Goal: Information Seeking & Learning: Learn about a topic

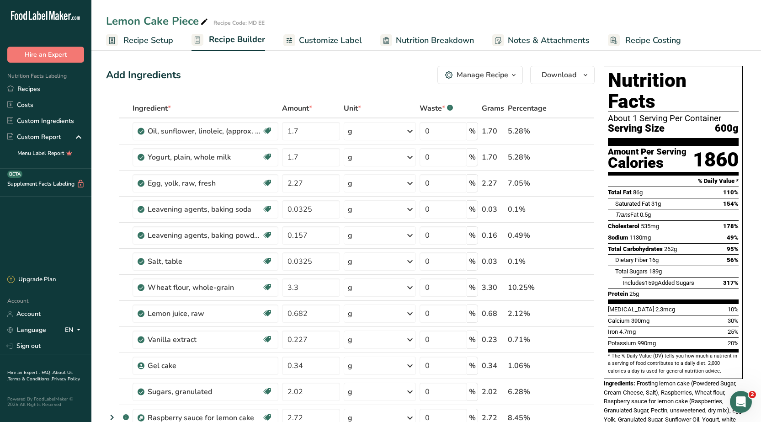
drag, startPoint x: 735, startPoint y: 80, endPoint x: 611, endPoint y: 90, distance: 124.1
click at [611, 90] on h1 "Nutrition Facts" at bounding box center [673, 91] width 131 height 42
copy h1 "Nutrition Facts"
drag, startPoint x: 616, startPoint y: 115, endPoint x: 735, endPoint y: 98, distance: 120.0
click at [735, 98] on section "Nutrition Facts About 1 Serving Per Container Serving Size 600g" at bounding box center [673, 108] width 131 height 76
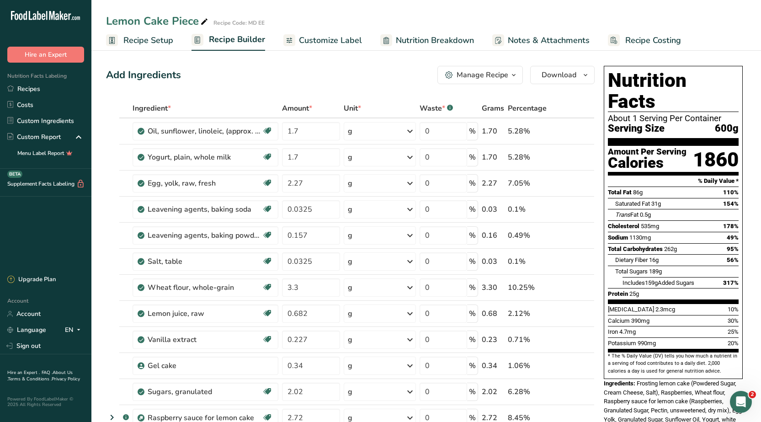
click at [700, 117] on section "Nutrition Facts About 1 Serving Per Container Serving Size 600g" at bounding box center [673, 108] width 131 height 76
drag, startPoint x: 664, startPoint y: 108, endPoint x: 607, endPoint y: 96, distance: 58.8
click at [607, 96] on div "Nutrition Facts About 1 Serving Per Container Serving Size 600g Amount Per Serv…" at bounding box center [672, 222] width 139 height 313
copy section "About 1 Serving Per Container Serving Size"
drag, startPoint x: 666, startPoint y: 140, endPoint x: 608, endPoint y: 132, distance: 59.4
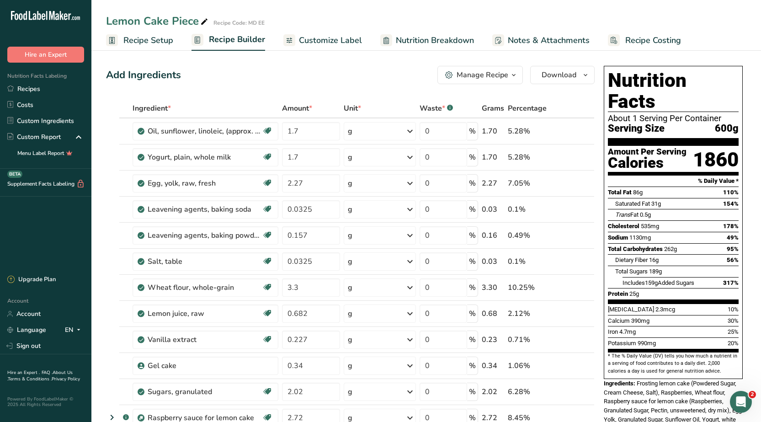
click at [608, 148] on div "Amount Per Serving Calories" at bounding box center [647, 160] width 79 height 24
copy div "Amount Per Serving Calories"
drag, startPoint x: 695, startPoint y: 157, endPoint x: 747, endPoint y: 161, distance: 52.7
copy section "% Daily Value *"
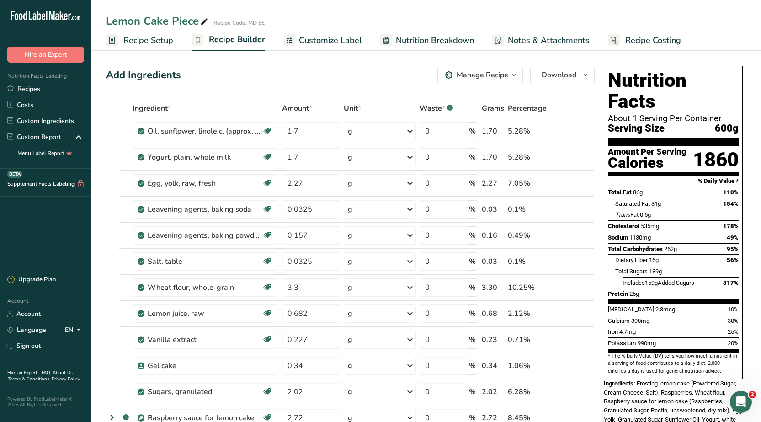
click at [624, 189] on span "Total Fat" at bounding box center [620, 192] width 24 height 7
click at [616, 189] on span "Total Fat" at bounding box center [620, 192] width 24 height 7
drag, startPoint x: 633, startPoint y: 171, endPoint x: 608, endPoint y: 175, distance: 25.4
click at [608, 188] on div "Total Fat 86g" at bounding box center [625, 192] width 35 height 9
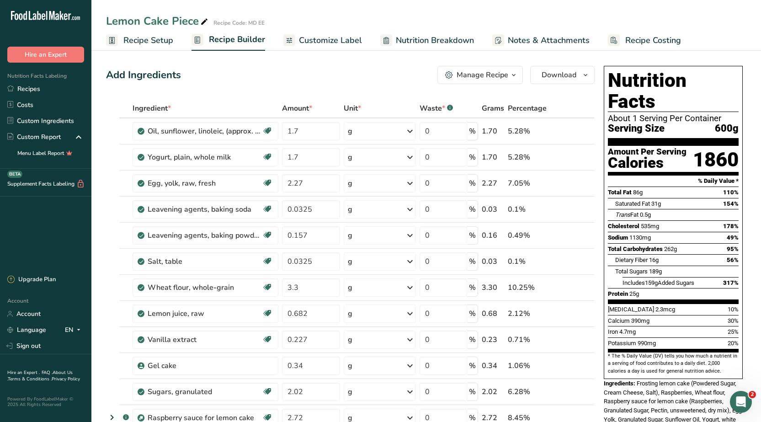
copy span "Total Fat"
click at [25, 93] on link "Recipes" at bounding box center [45, 89] width 91 height 16
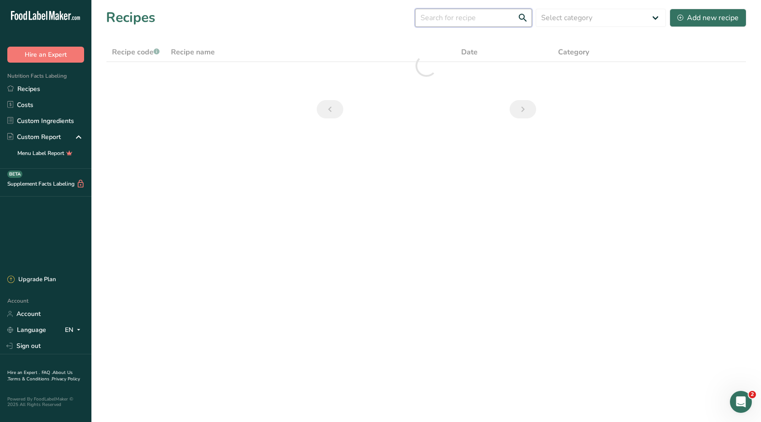
click at [453, 16] on input "text" at bounding box center [473, 18] width 117 height 18
type input "ل"
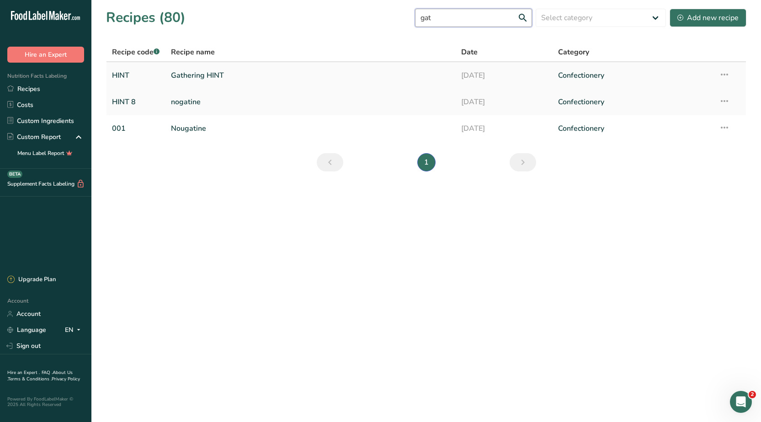
type input "gat"
click at [200, 75] on link "Gathering HINT" at bounding box center [310, 75] width 279 height 19
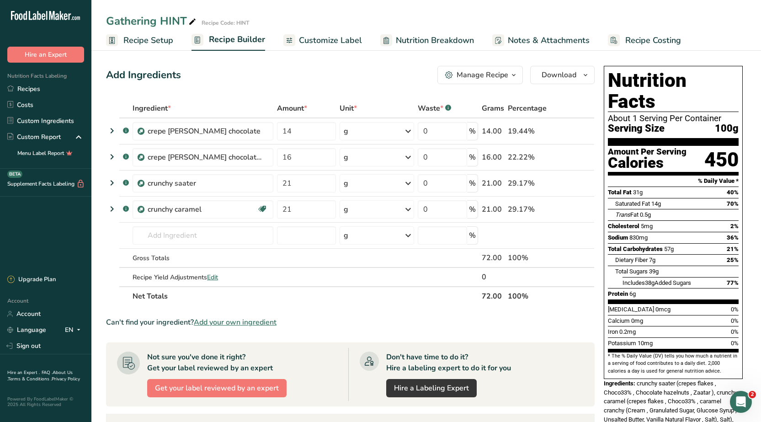
drag, startPoint x: 649, startPoint y: 182, endPoint x: 620, endPoint y: 184, distance: 28.4
click at [620, 200] on span "Saturated Fat" at bounding box center [632, 203] width 35 height 7
click at [614, 198] on div at bounding box center [611, 203] width 7 height 11
drag, startPoint x: 614, startPoint y: 182, endPoint x: 647, endPoint y: 179, distance: 34.0
click at [647, 198] on div "Saturated Fat 14g 70%" at bounding box center [673, 203] width 131 height 11
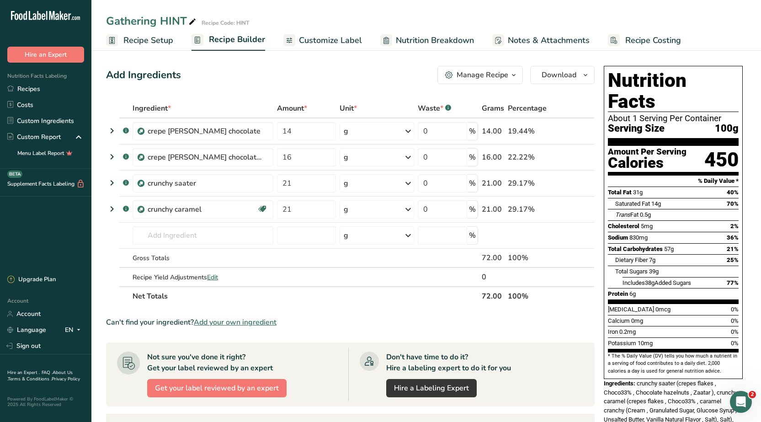
copy div "Saturated Fat"
drag, startPoint x: 616, startPoint y: 195, endPoint x: 642, endPoint y: 197, distance: 26.6
click at [642, 210] on div "Trans Fat 0.5g" at bounding box center [633, 214] width 36 height 9
copy span "Trans Fat"
drag, startPoint x: 640, startPoint y: 205, endPoint x: 608, endPoint y: 209, distance: 32.2
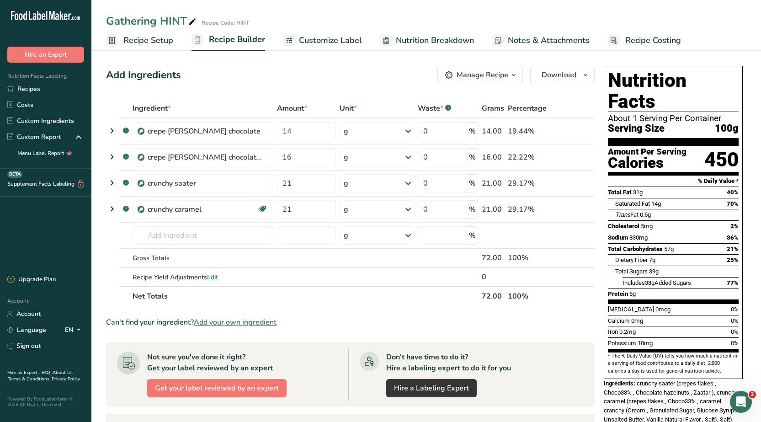
click at [608, 222] on div "Cholesterol 5mg" at bounding box center [630, 226] width 45 height 9
copy span "Cholesterol"
drag, startPoint x: 626, startPoint y: 217, endPoint x: 602, endPoint y: 221, distance: 24.9
click at [602, 221] on div "Nutrition Facts About 1 Serving Per Container Serving Size 100g Amount Per Serv…" at bounding box center [673, 267] width 146 height 410
copy span "Sodium"
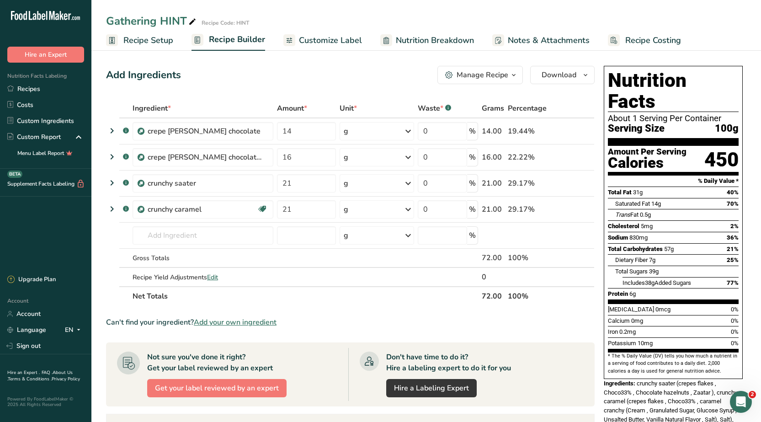
drag, startPoint x: 662, startPoint y: 228, endPoint x: 608, endPoint y: 229, distance: 53.9
click at [608, 245] on span "Total Carbohydrates" at bounding box center [635, 248] width 55 height 7
copy span "Total Carbohydrates"
drag, startPoint x: 647, startPoint y: 238, endPoint x: 615, endPoint y: 237, distance: 32.0
click at [615, 256] on span "Dietary Fiber" at bounding box center [631, 259] width 32 height 7
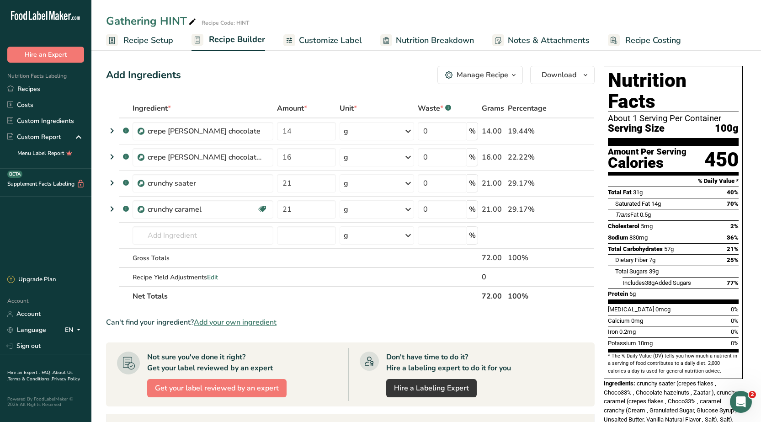
drag, startPoint x: 635, startPoint y: 268, endPoint x: 644, endPoint y: 258, distance: 13.6
click at [635, 288] on div "Protein 6g" at bounding box center [673, 293] width 131 height 11
drag, startPoint x: 648, startPoint y: 237, endPoint x: 614, endPoint y: 242, distance: 34.6
click at [614, 254] on div "Dietary Fiber 7g 25%" at bounding box center [673, 259] width 131 height 11
drag, startPoint x: 648, startPoint y: 248, endPoint x: 614, endPoint y: 252, distance: 33.6
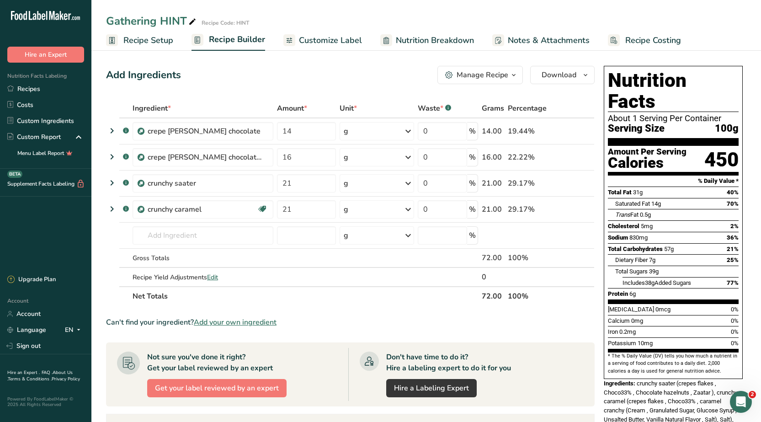
click at [614, 265] on div "Total Sugars 39g" at bounding box center [673, 270] width 131 height 11
drag, startPoint x: 694, startPoint y: 261, endPoint x: 623, endPoint y: 260, distance: 71.3
click at [623, 279] on span "Includes 38g Added Sugars" at bounding box center [656, 282] width 69 height 7
click at [635, 279] on span "Includes 38g Added Sugars" at bounding box center [656, 282] width 69 height 7
drag, startPoint x: 696, startPoint y: 260, endPoint x: 619, endPoint y: 259, distance: 76.8
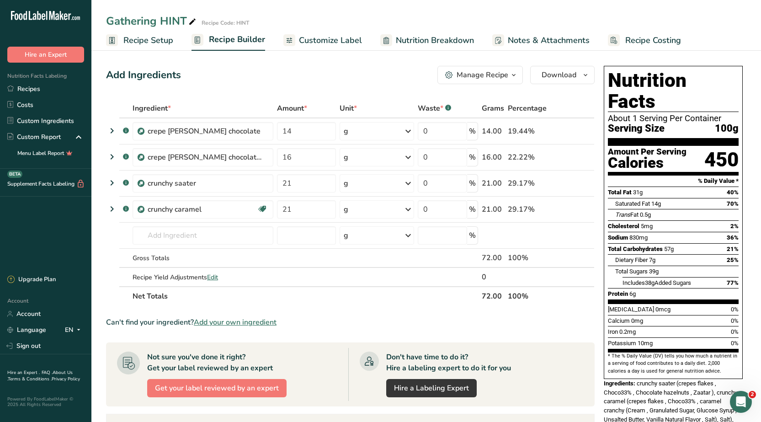
click at [619, 277] on div "Includes 38g Added Sugars 77%" at bounding box center [673, 282] width 131 height 11
drag, startPoint x: 626, startPoint y: 272, endPoint x: 607, endPoint y: 274, distance: 19.2
click at [607, 274] on div "Nutrition Facts About 1 Serving Per Container Serving Size 100g Amount Per Serv…" at bounding box center [672, 222] width 139 height 313
drag, startPoint x: 649, startPoint y: 287, endPoint x: 609, endPoint y: 290, distance: 40.3
click at [609, 305] on div "[MEDICAL_DATA] 0mcg" at bounding box center [639, 309] width 63 height 9
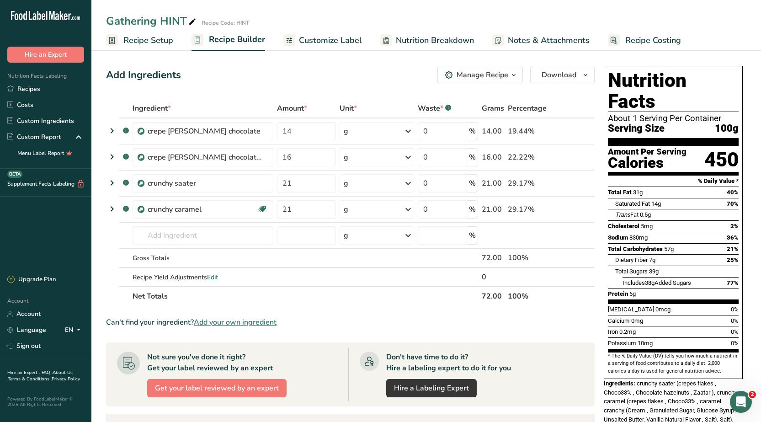
drag, startPoint x: 642, startPoint y: 300, endPoint x: 605, endPoint y: 303, distance: 37.6
click at [605, 303] on div "Nutrition Facts About 1 Serving Per Container Serving Size 100g Amount Per Serv…" at bounding box center [672, 222] width 139 height 313
drag, startPoint x: 635, startPoint y: 309, endPoint x: 605, endPoint y: 312, distance: 30.8
click at [605, 312] on div "Nutrition Facts About 1 Serving Per Container Serving Size 100g Amount Per Serv…" at bounding box center [672, 222] width 139 height 313
drag, startPoint x: 654, startPoint y: 320, endPoint x: 605, endPoint y: 323, distance: 49.0
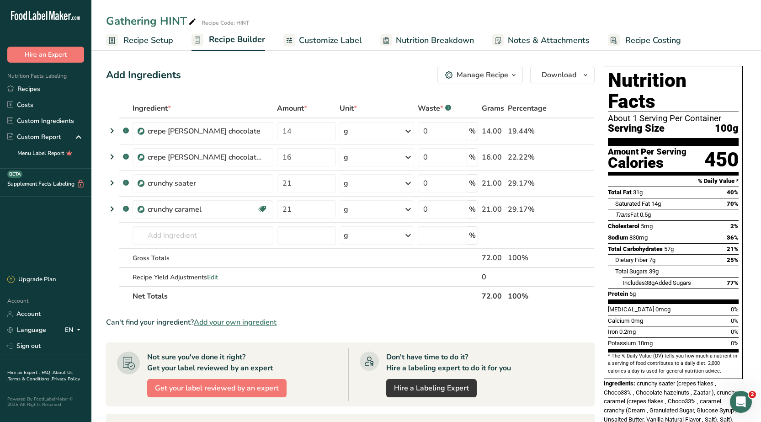
click at [605, 323] on div "Nutrition Facts About 1 Serving Per Container Serving Size 100g Amount Per Serv…" at bounding box center [672, 222] width 139 height 313
